Goal: Information Seeking & Learning: Find specific fact

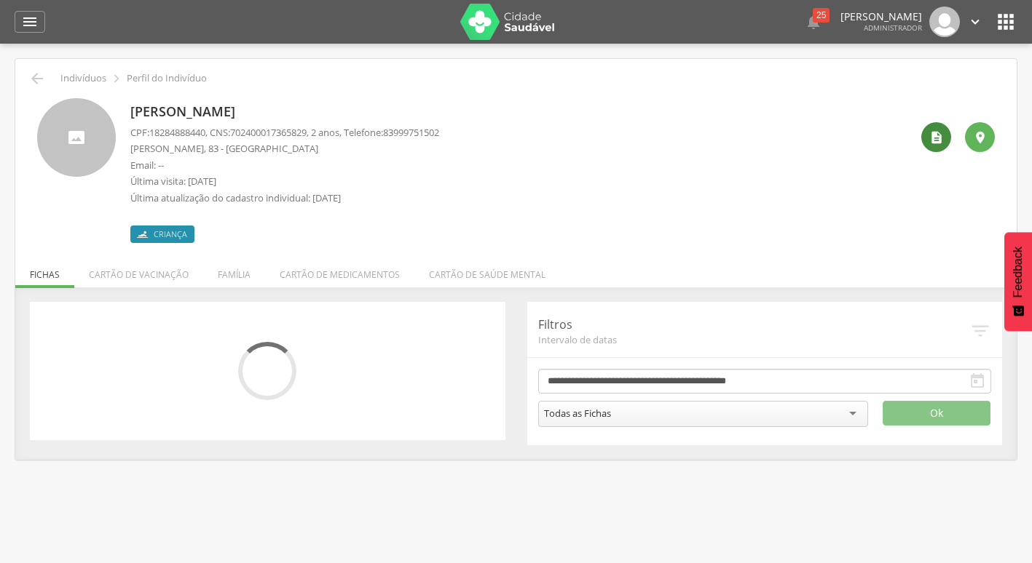
click at [937, 139] on icon "" at bounding box center [936, 137] width 15 height 15
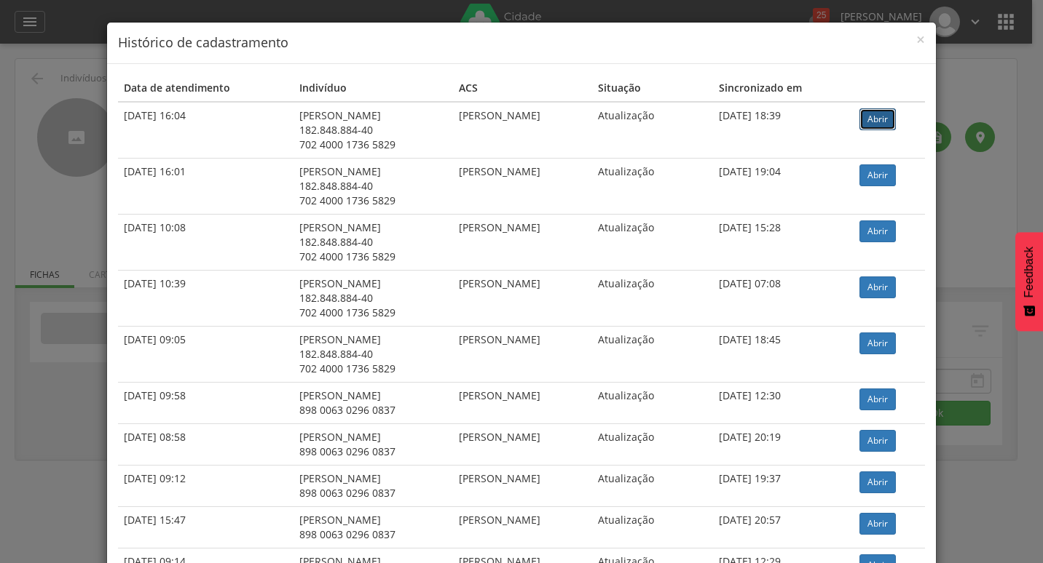
click at [887, 128] on link "Abrir" at bounding box center [877, 119] width 36 height 22
click at [916, 44] on span "×" at bounding box center [920, 39] width 9 height 20
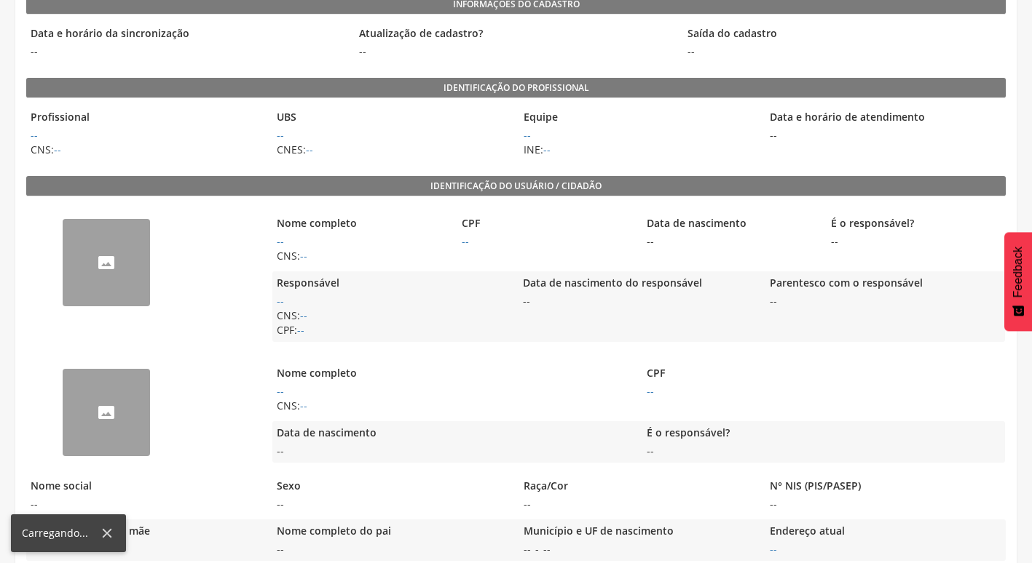
scroll to position [166, 0]
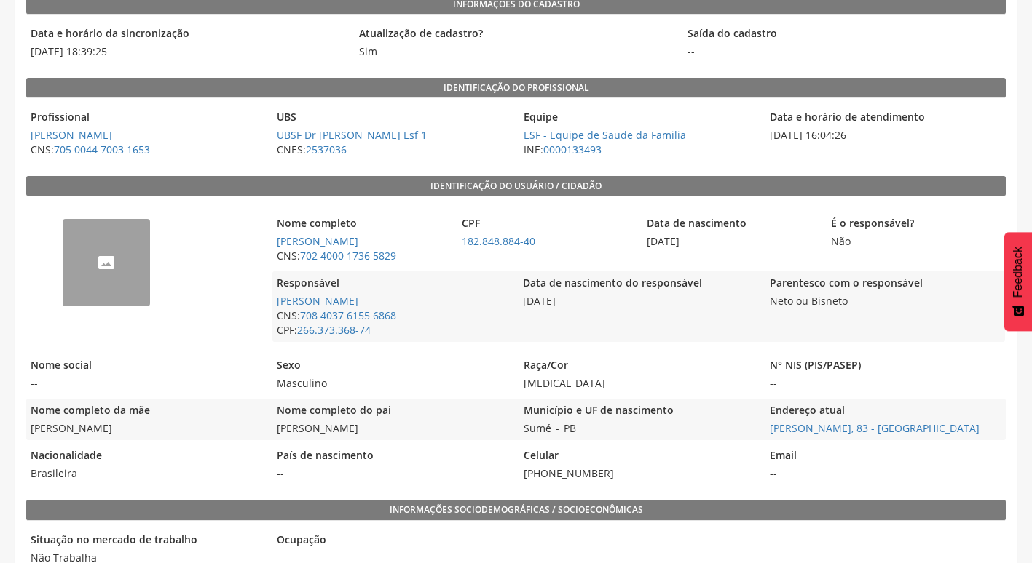
drag, startPoint x: 342, startPoint y: 258, endPoint x: 274, endPoint y: 244, distance: 69.3
click at [274, 244] on span "[PERSON_NAME]" at bounding box center [361, 241] width 178 height 15
copy link "[PERSON_NAME]"
drag, startPoint x: 631, startPoint y: 239, endPoint x: 695, endPoint y: 243, distance: 64.2
click at [695, 243] on div "Nome completo [PERSON_NAME] CNS: 702 4000 1736 5829 CPF 182.848.884-40 Data de …" at bounding box center [638, 240] width 732 height 56
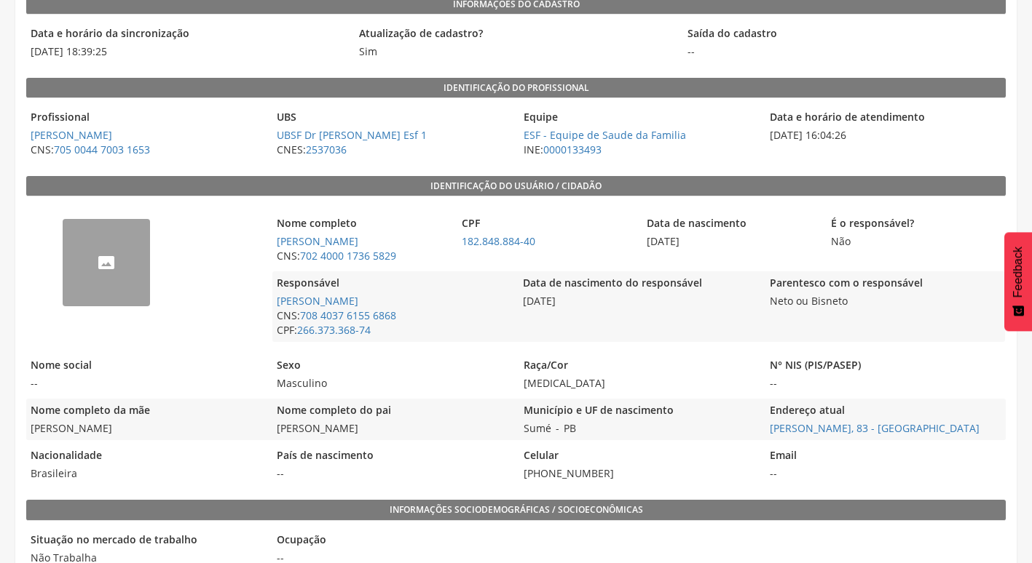
drag, startPoint x: 695, startPoint y: 243, endPoint x: 712, endPoint y: 246, distance: 17.0
click at [712, 246] on span "[DATE]" at bounding box center [731, 241] width 178 height 15
drag, startPoint x: 706, startPoint y: 242, endPoint x: 641, endPoint y: 245, distance: 64.9
click at [642, 245] on span "[DATE]" at bounding box center [731, 241] width 178 height 15
copy span "[DATE]"
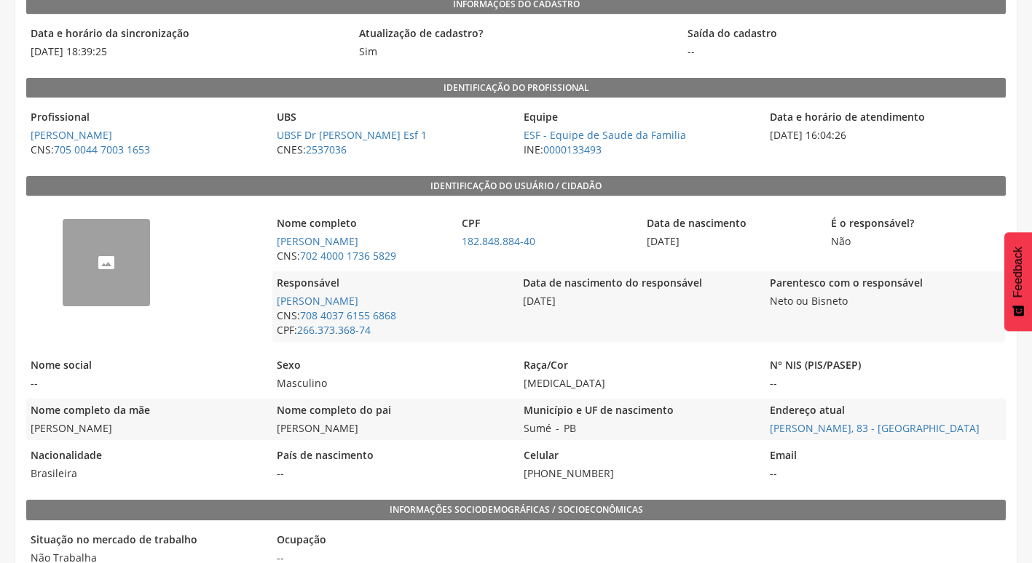
drag, startPoint x: 141, startPoint y: 444, endPoint x: 30, endPoint y: 448, distance: 111.4
click at [30, 436] on span "[PERSON_NAME]" at bounding box center [145, 429] width 239 height 15
copy span "[PERSON_NAME]"
drag, startPoint x: 450, startPoint y: 446, endPoint x: 277, endPoint y: 451, distance: 172.6
click at [277, 436] on span "[PERSON_NAME]" at bounding box center [391, 429] width 239 height 15
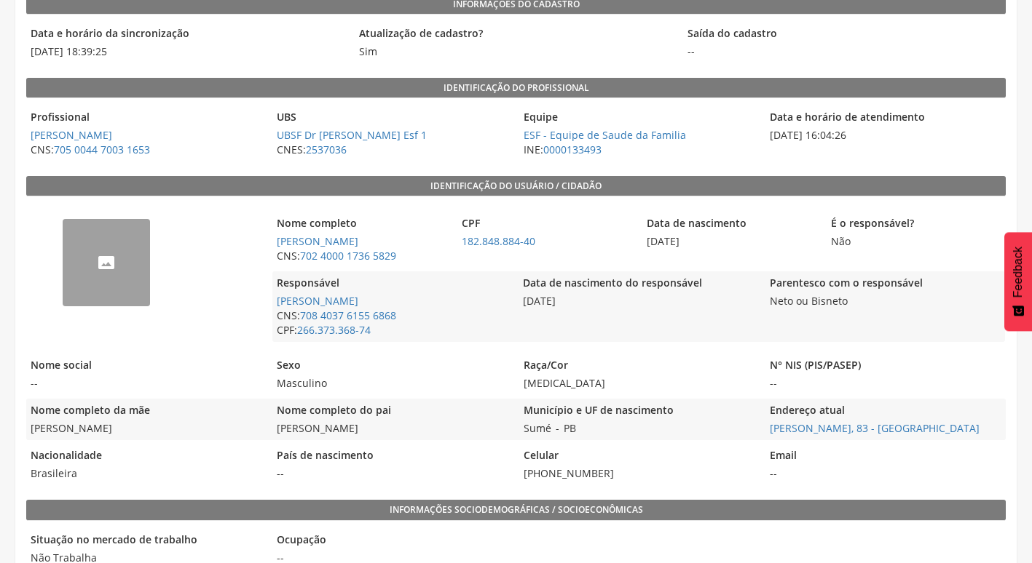
copy span "[PERSON_NAME]"
drag, startPoint x: 613, startPoint y: 484, endPoint x: 518, endPoint y: 499, distance: 96.5
click at [518, 486] on div "Nacionalidade Brasileira País de nascimento -- Celular [PHONE_NUMBER] Email --" at bounding box center [515, 464] width 979 height 41
copy span "[PHONE_NUMBER]"
drag, startPoint x: 747, startPoint y: 444, endPoint x: 832, endPoint y: 448, distance: 85.3
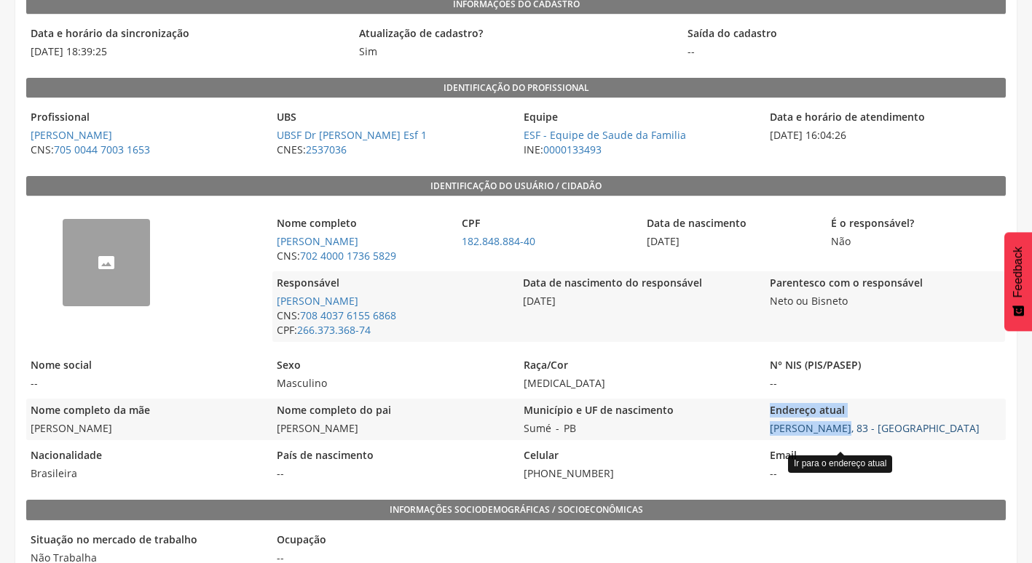
click at [832, 440] on div "Nome completo da mãe [PERSON_NAME] Nome completo do pai [PERSON_NAME] Município…" at bounding box center [515, 419] width 979 height 41
drag, startPoint x: 832, startPoint y: 448, endPoint x: 720, endPoint y: 443, distance: 112.3
click at [720, 440] on div "Município e UF de nascimento Sumé - PB" at bounding box center [638, 419] width 239 height 41
drag, startPoint x: 764, startPoint y: 443, endPoint x: 833, endPoint y: 448, distance: 68.7
click at [833, 440] on div "Nome completo da mãe [PERSON_NAME] Nome completo do pai [PERSON_NAME] Município…" at bounding box center [515, 419] width 979 height 41
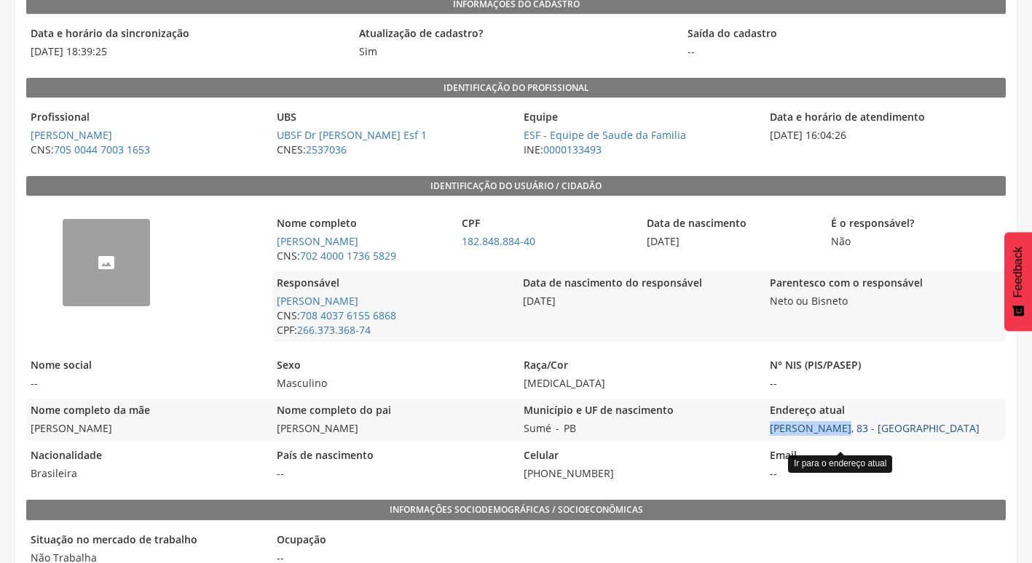
copy link "[PERSON_NAME]"
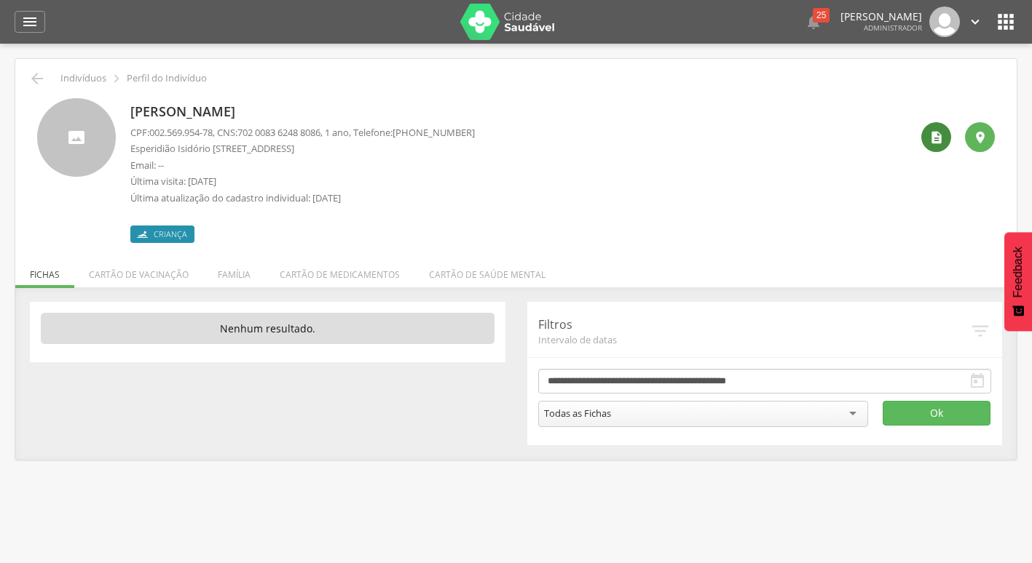
click at [932, 138] on icon "" at bounding box center [936, 137] width 15 height 15
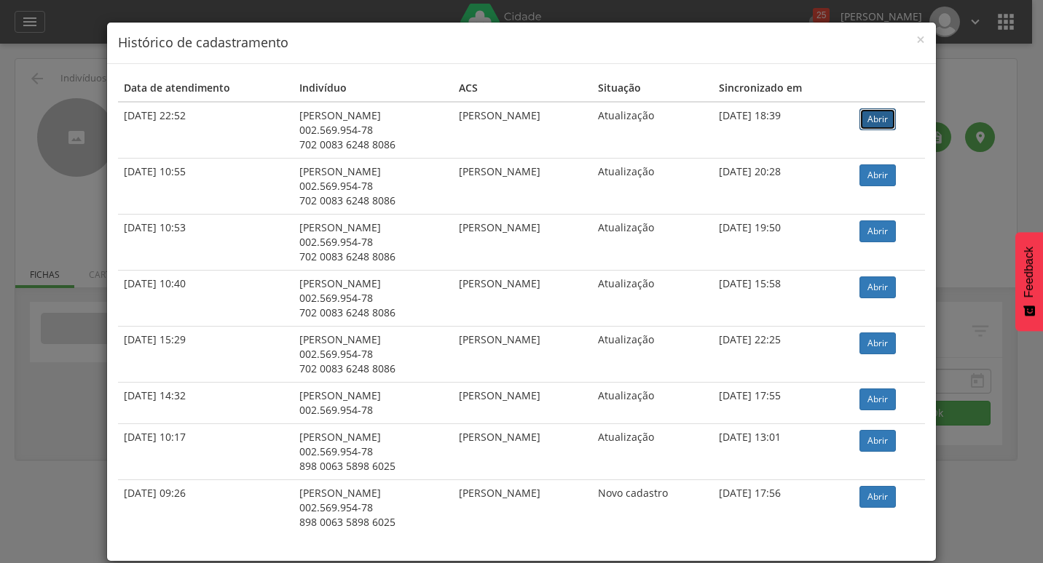
click at [873, 120] on link "Abrir" at bounding box center [877, 119] width 36 height 22
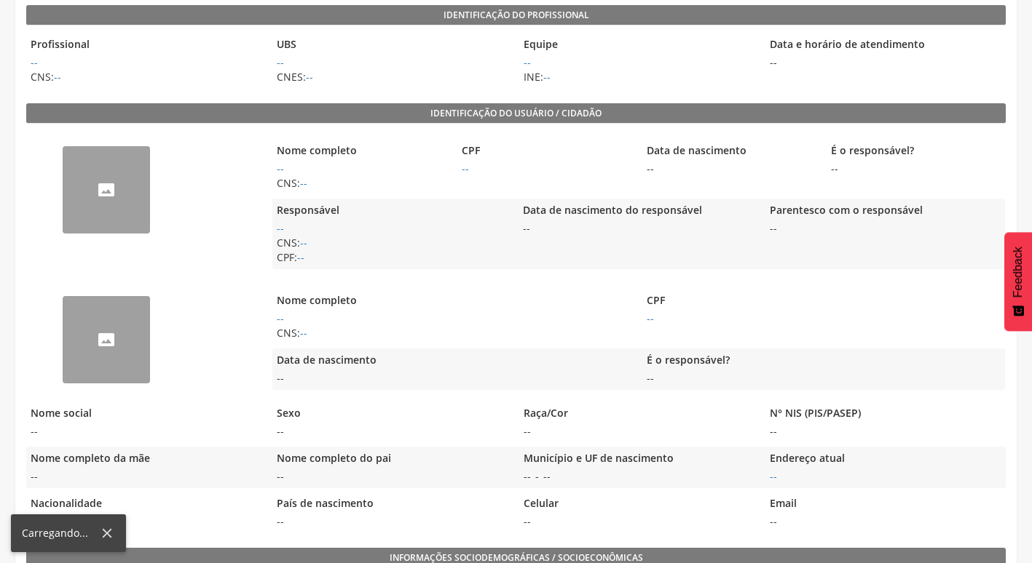
scroll to position [239, 0]
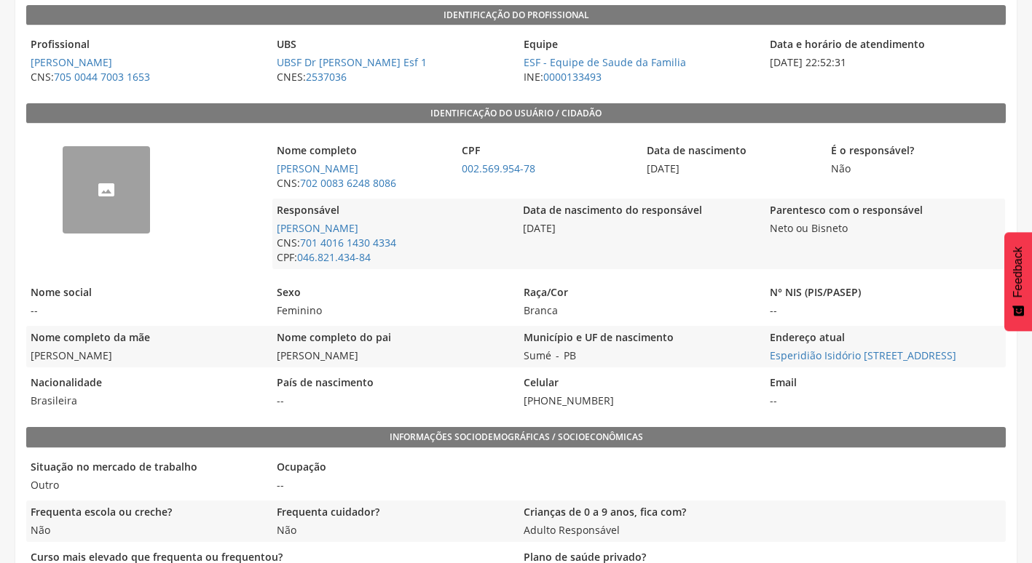
drag, startPoint x: 423, startPoint y: 167, endPoint x: 276, endPoint y: 170, distance: 147.1
click at [276, 170] on span "Anna Clara de Oliveira Lima" at bounding box center [361, 169] width 178 height 15
copy link "Anna Clara de Oliveira Lima"
drag, startPoint x: 422, startPoint y: 183, endPoint x: 303, endPoint y: 191, distance: 119.6
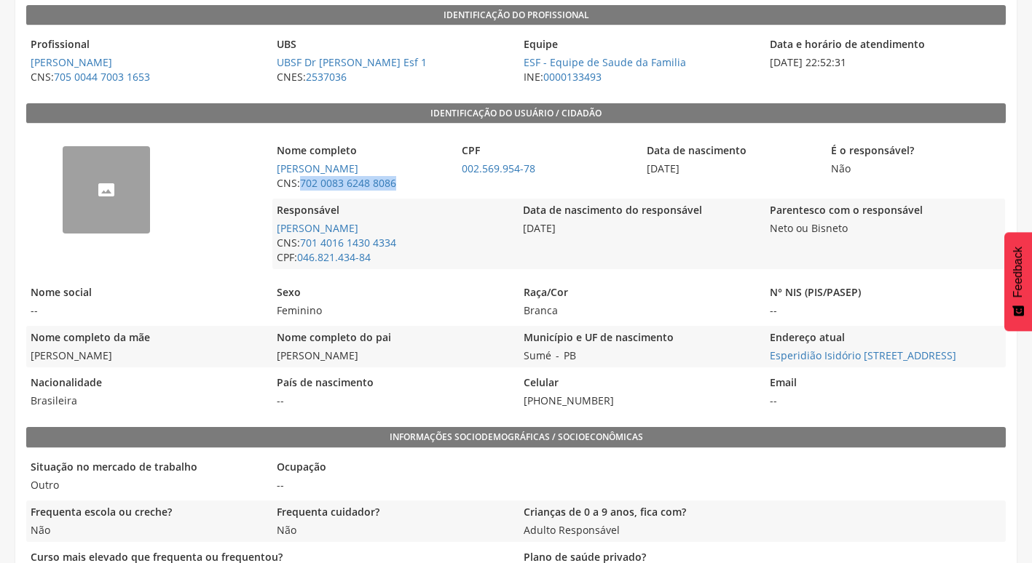
click at [303, 191] on span "CNS: 702 0083 6248 8086" at bounding box center [361, 183] width 178 height 15
copy link "702 0083 6248 8086"
